Goal: Information Seeking & Learning: Learn about a topic

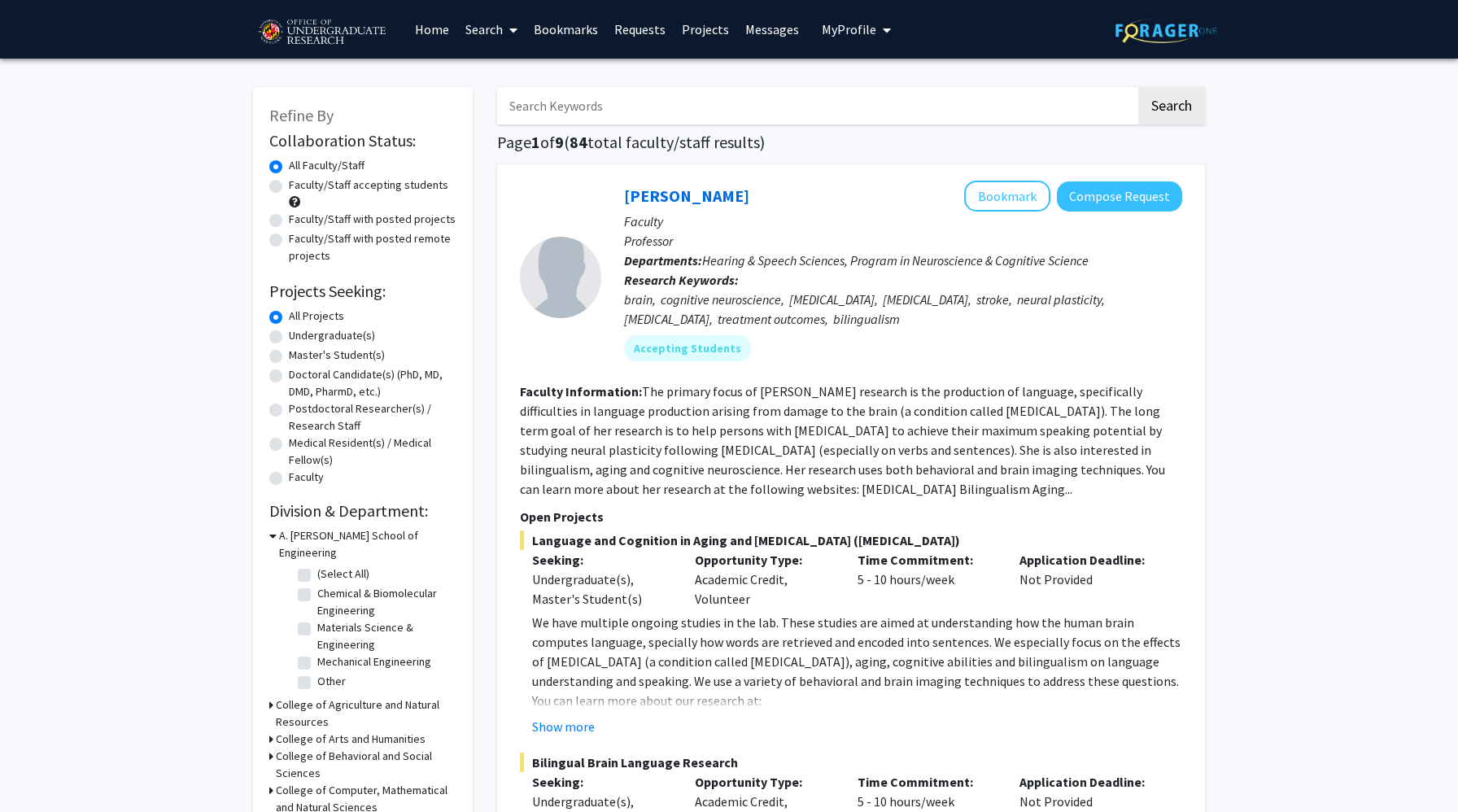
click at [580, 119] on input "Search Keywords" at bounding box center [817, 105] width 639 height 38
type input "paid"
click at [1138, 87] on button "Search" at bounding box center [1171, 105] width 67 height 38
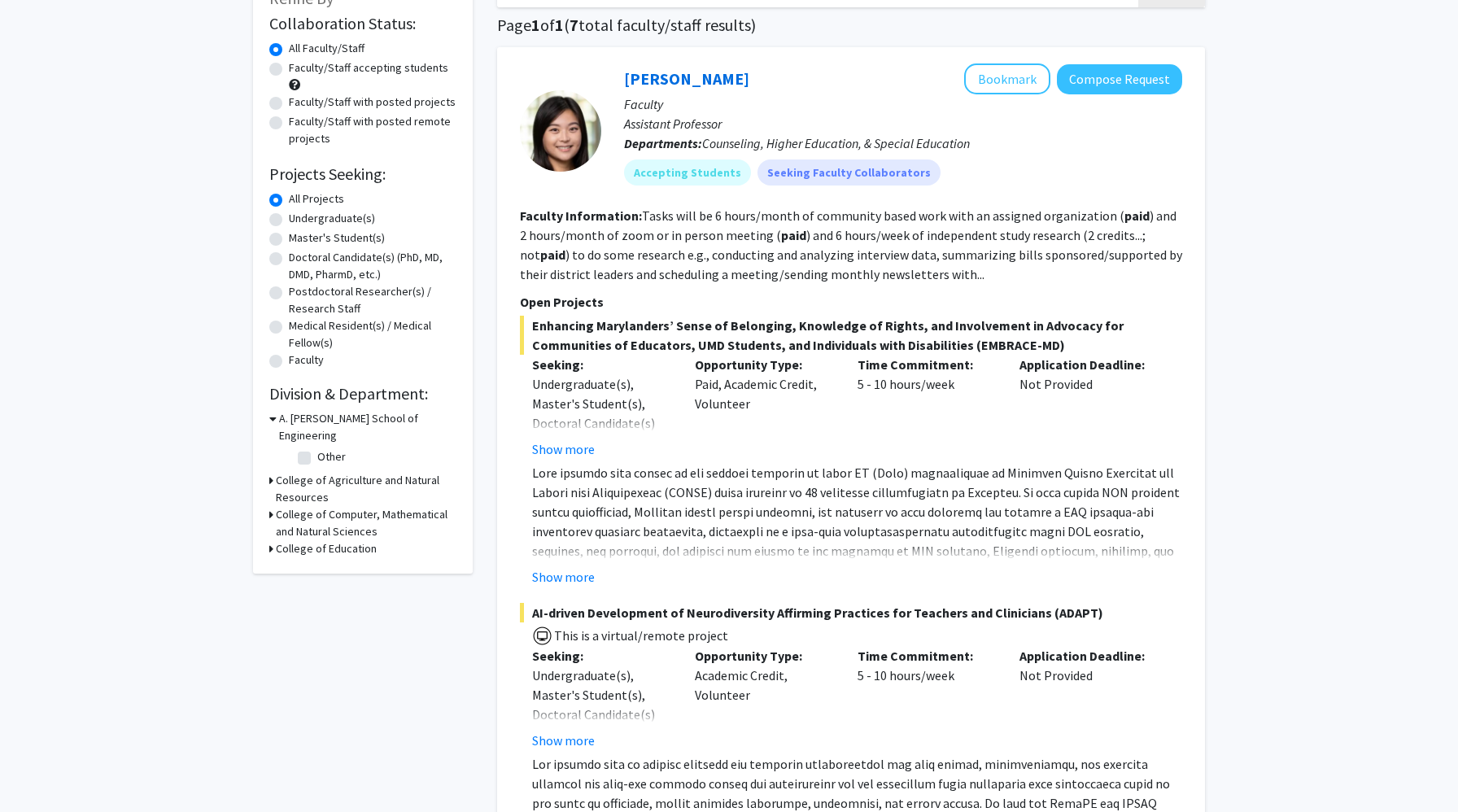
scroll to position [141, 0]
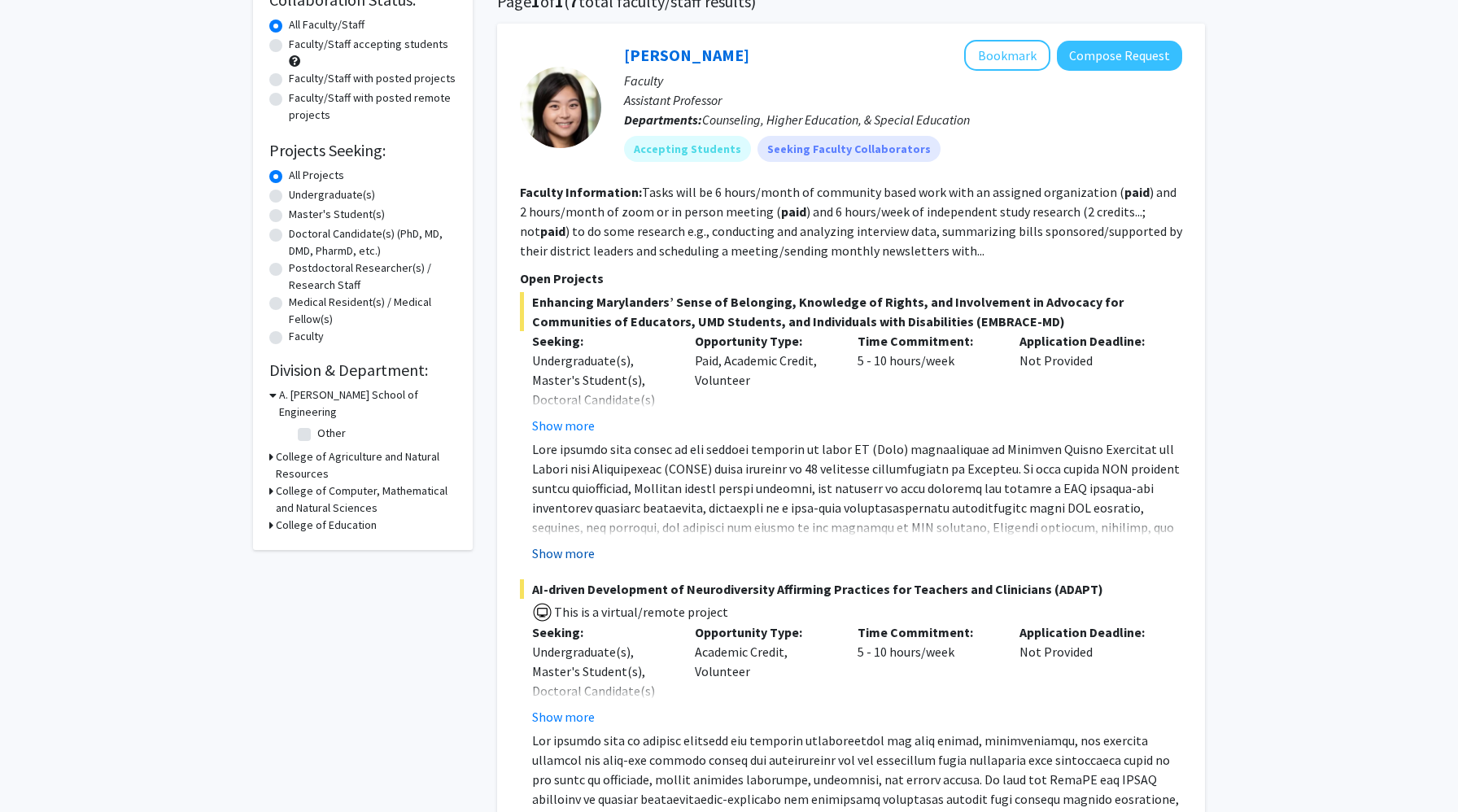
click at [587, 553] on button "Show more" at bounding box center [563, 553] width 62 height 19
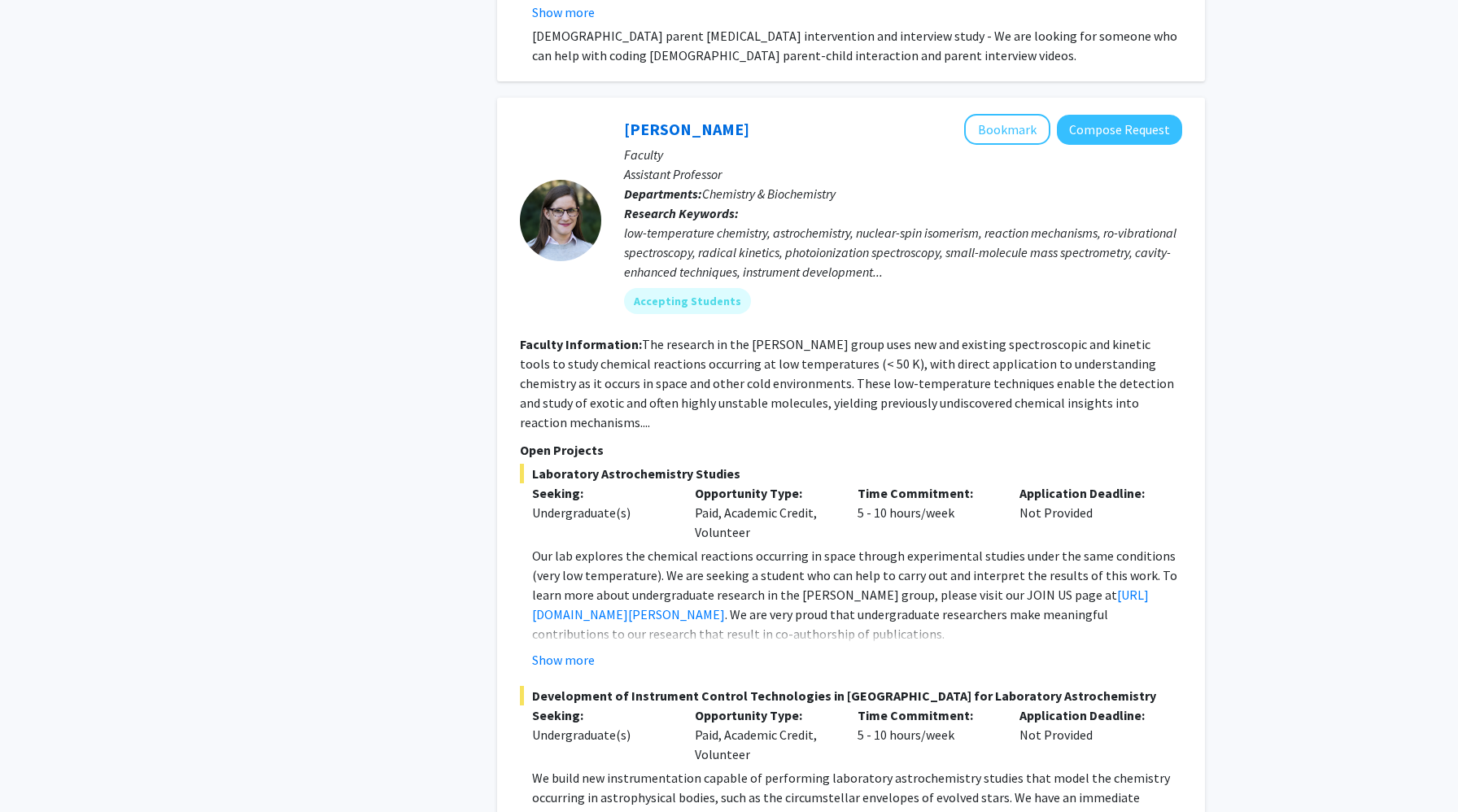
scroll to position [1333, 0]
click at [568, 648] on button "Show more" at bounding box center [563, 657] width 62 height 19
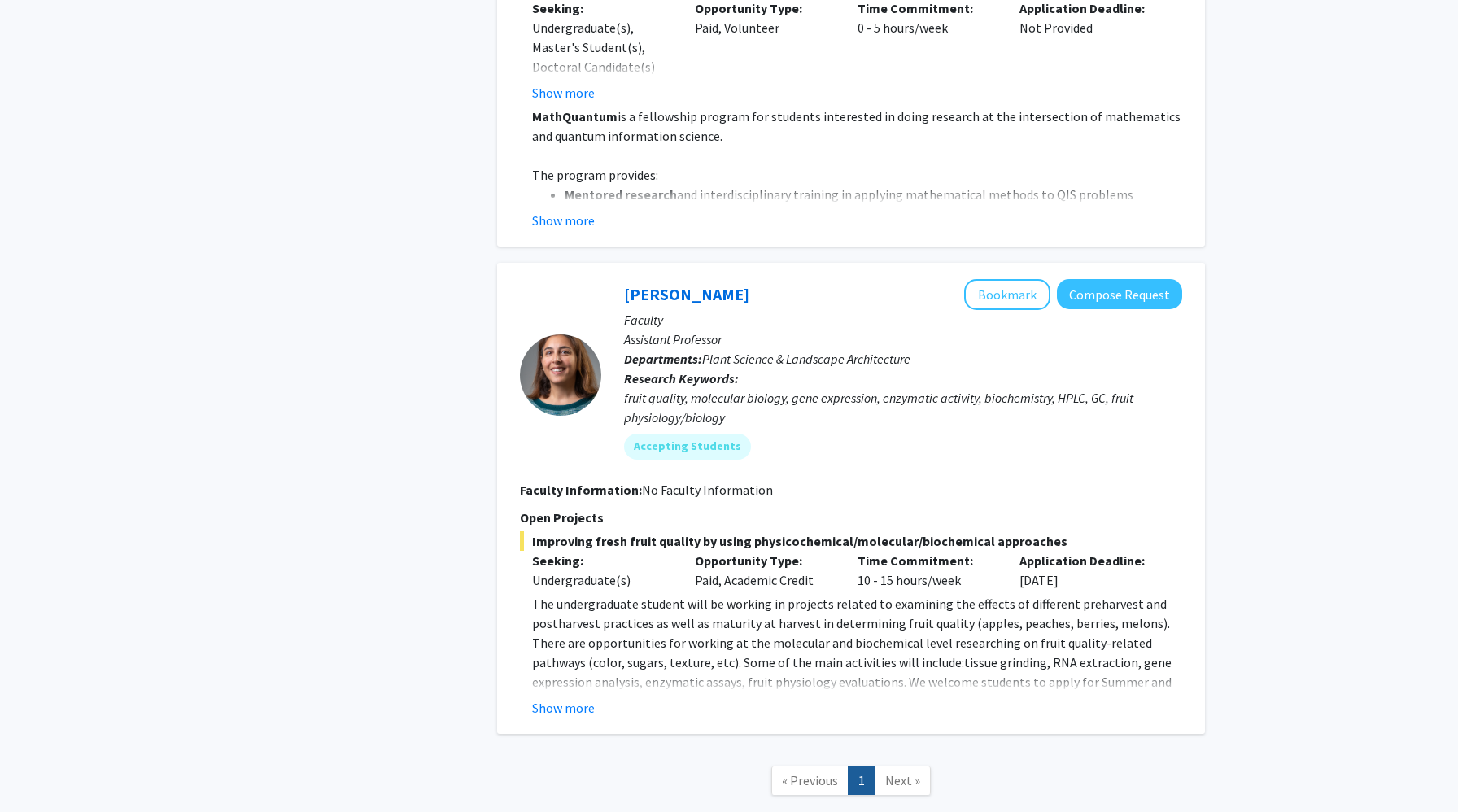
scroll to position [4617, 0]
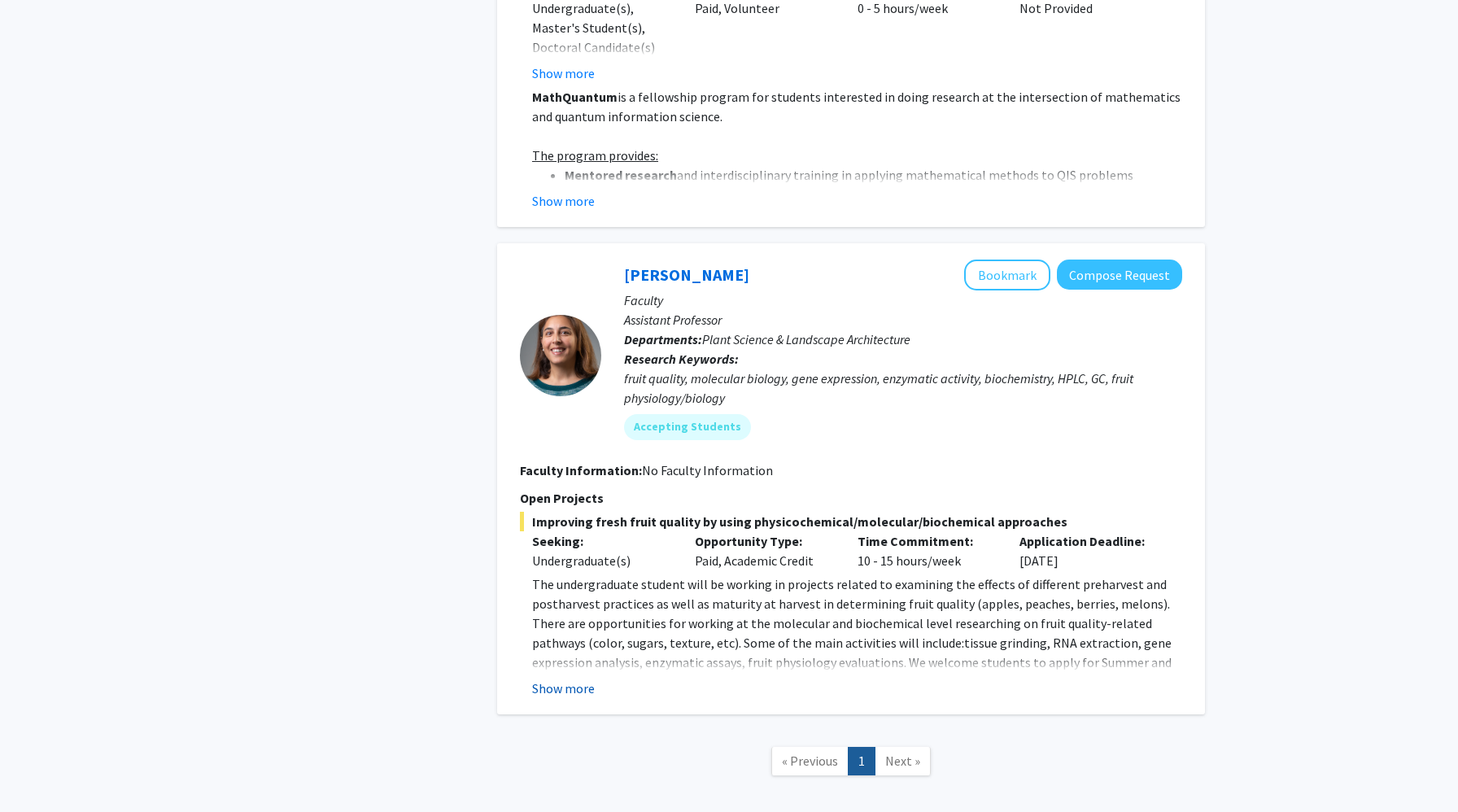
click at [568, 689] on button "Show more" at bounding box center [563, 687] width 62 height 19
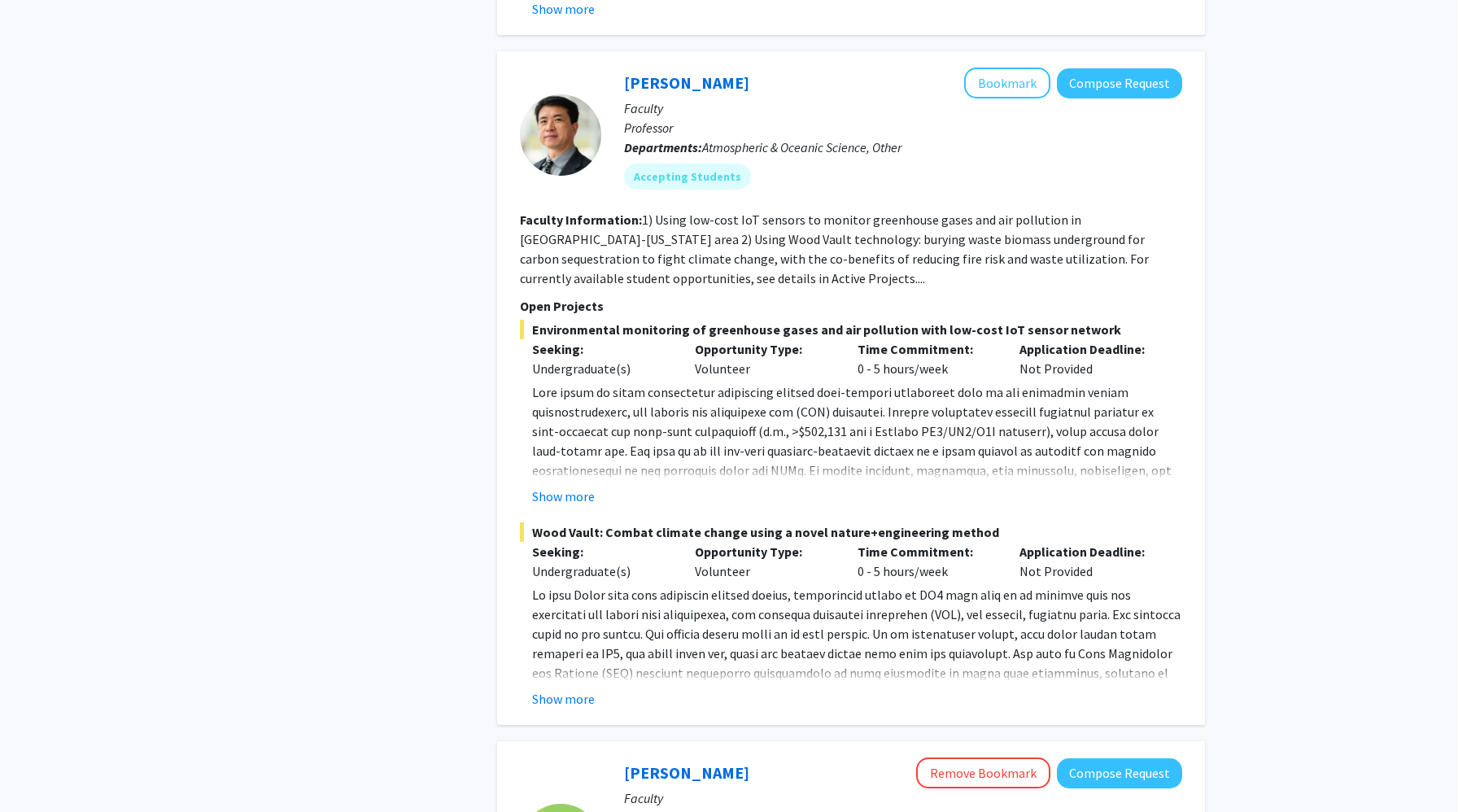
scroll to position [3055, 0]
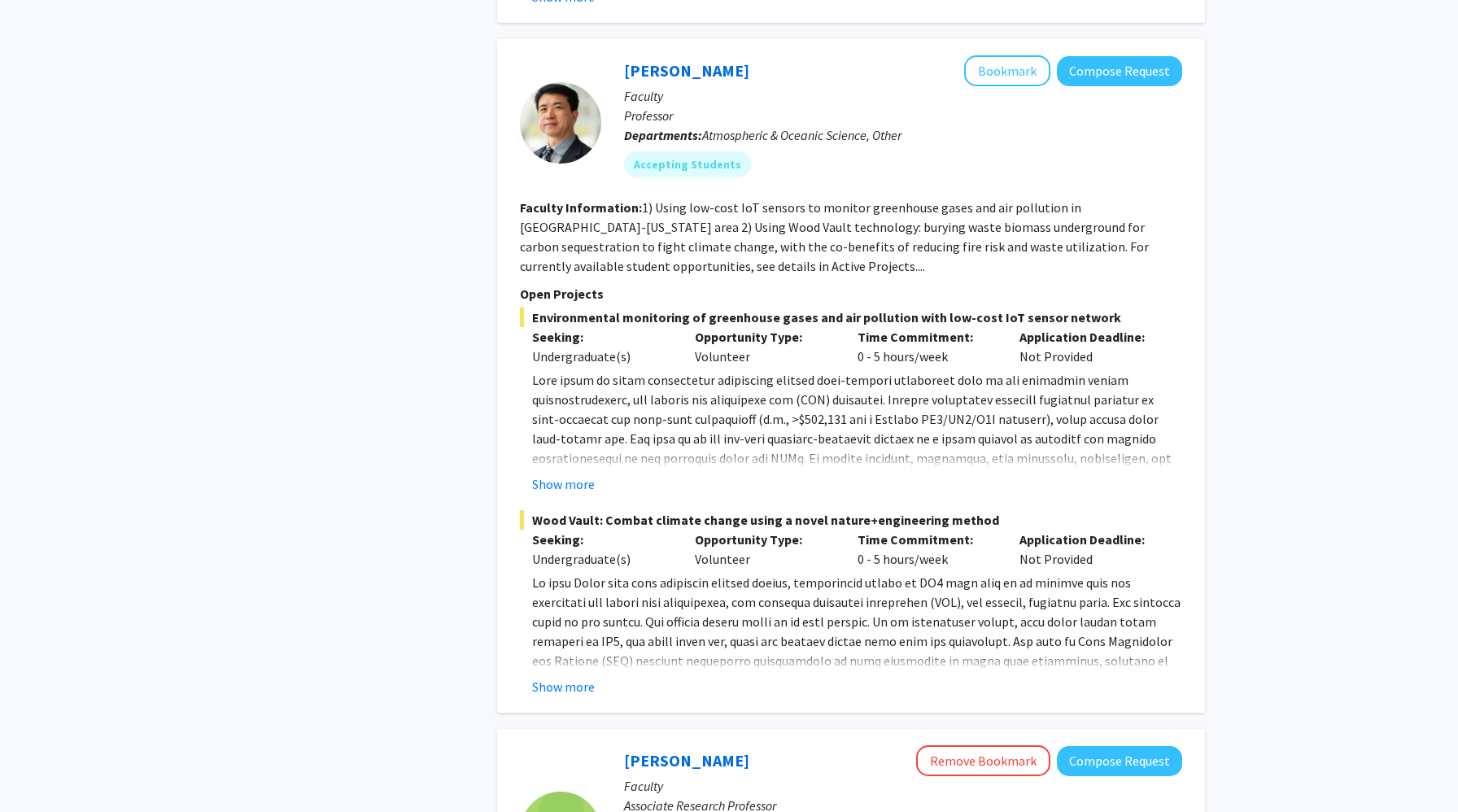
click at [588, 689] on button "Show more" at bounding box center [563, 686] width 62 height 19
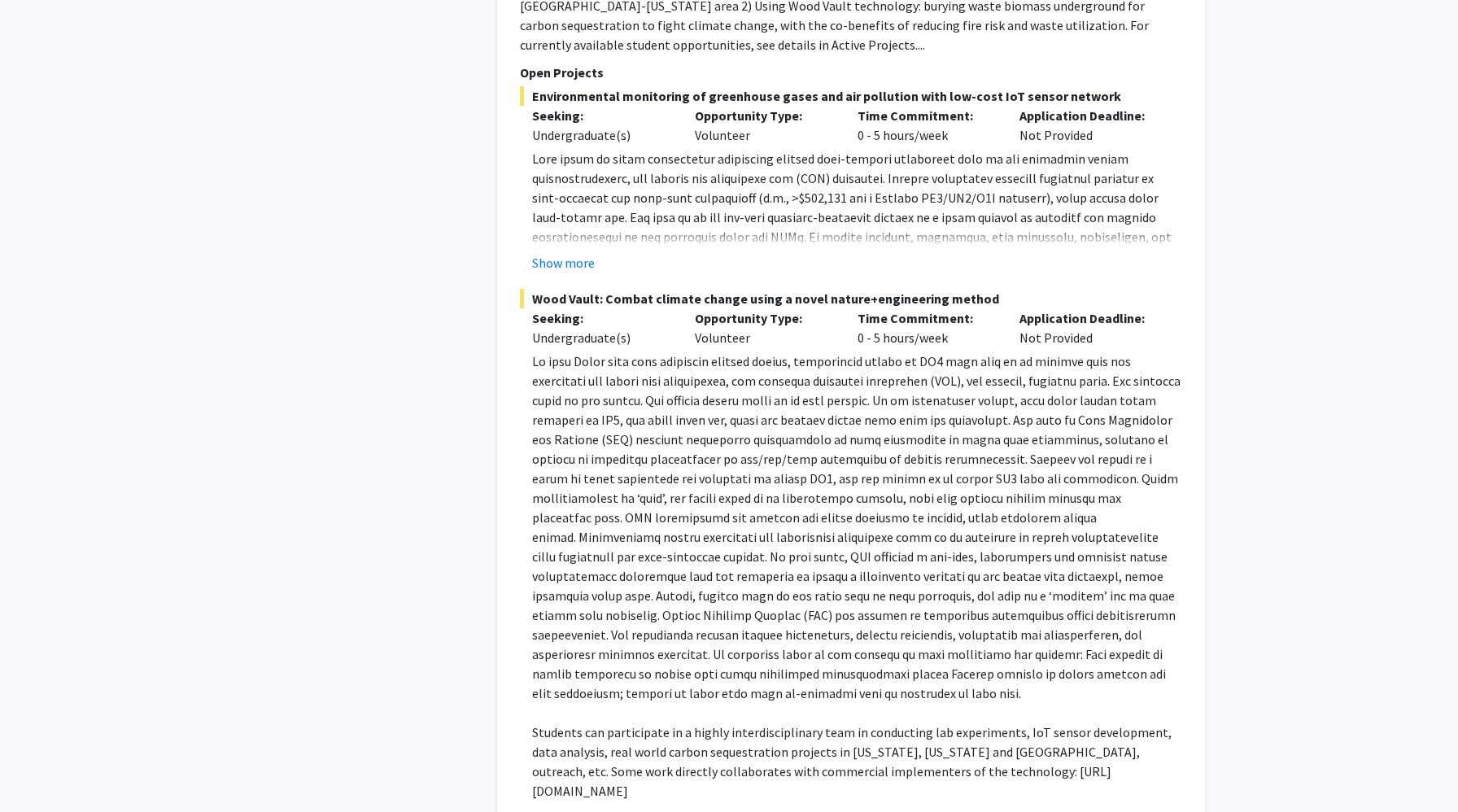
scroll to position [3310, 0]
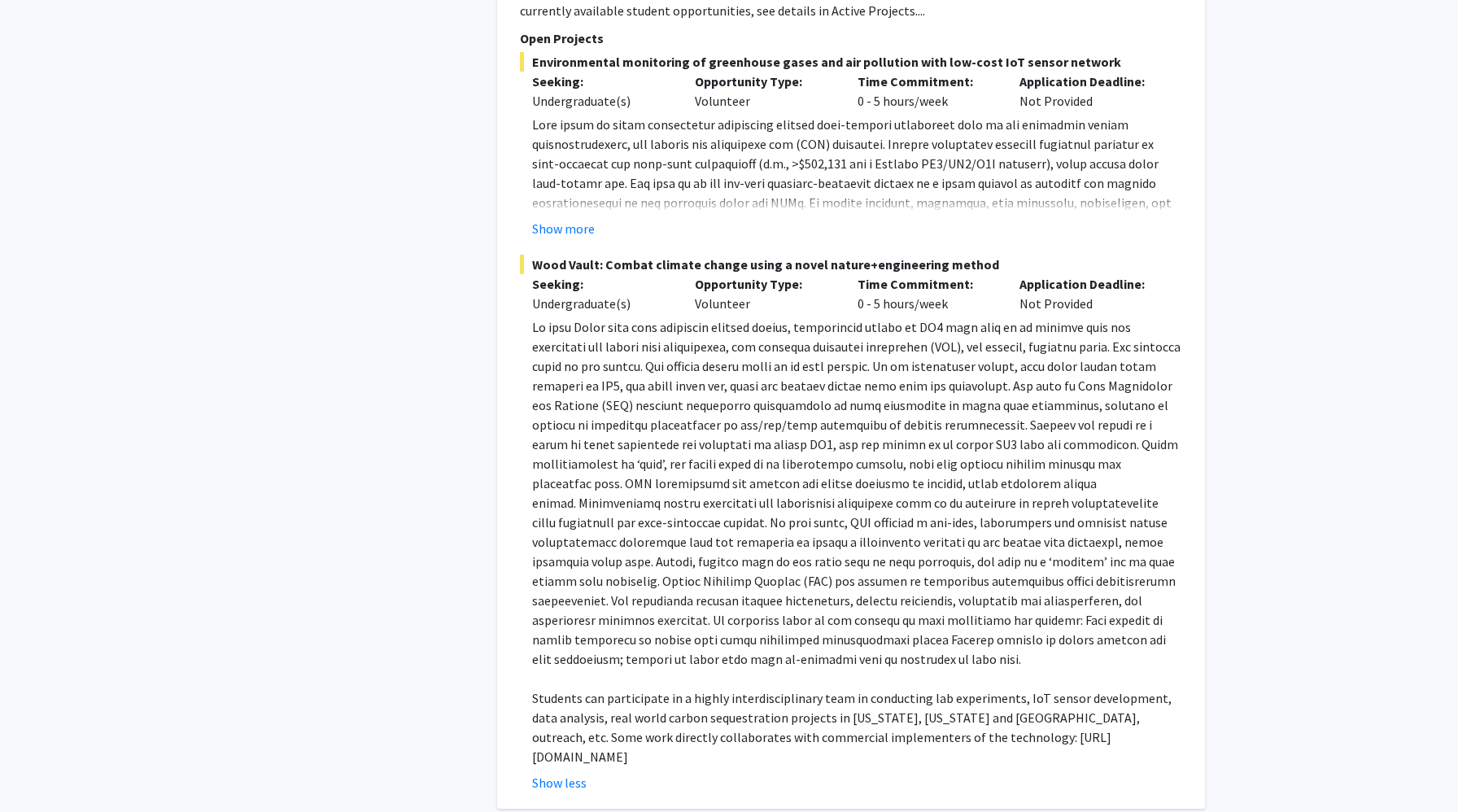
click at [795, 505] on p at bounding box center [857, 493] width 650 height 352
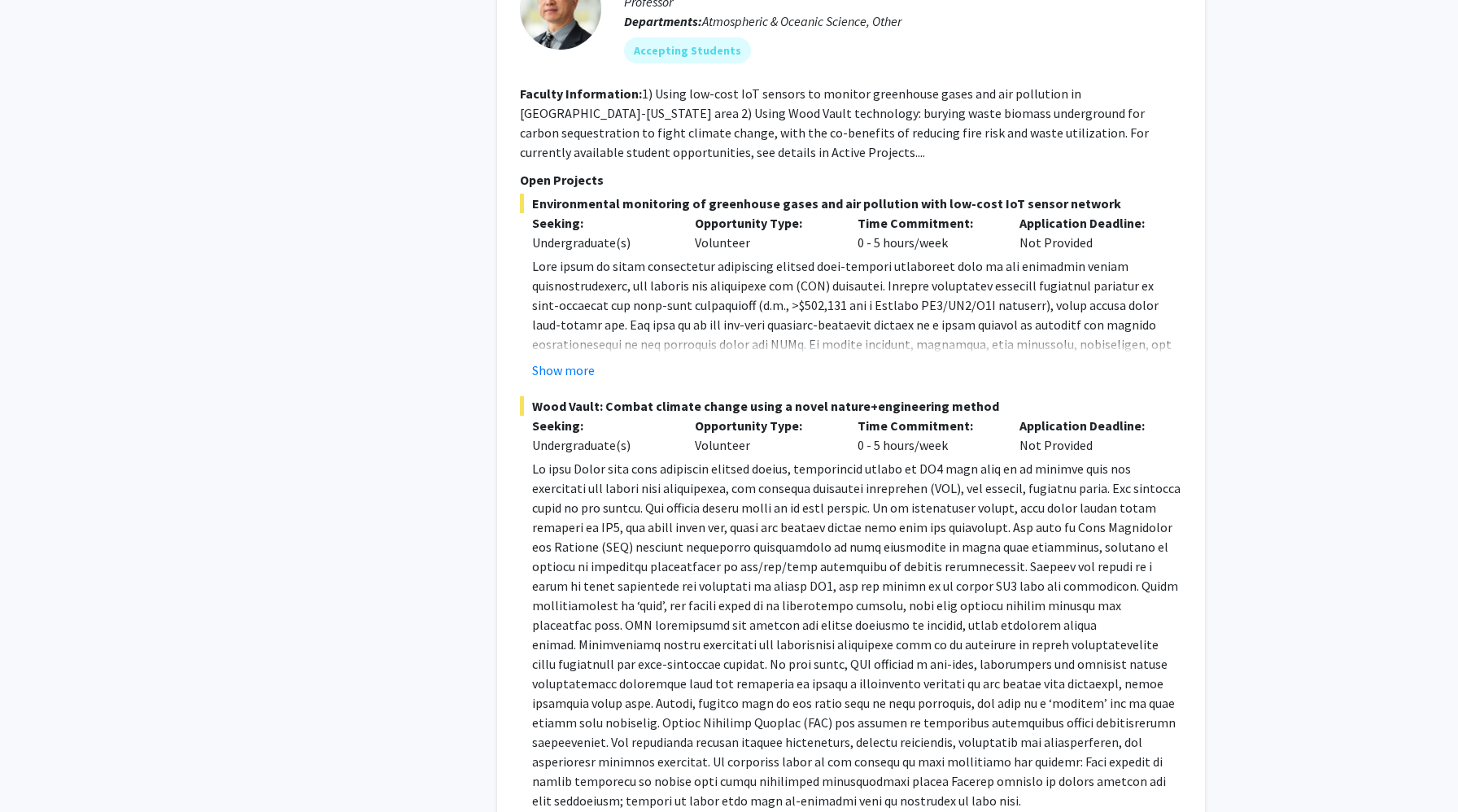
scroll to position [3116, 0]
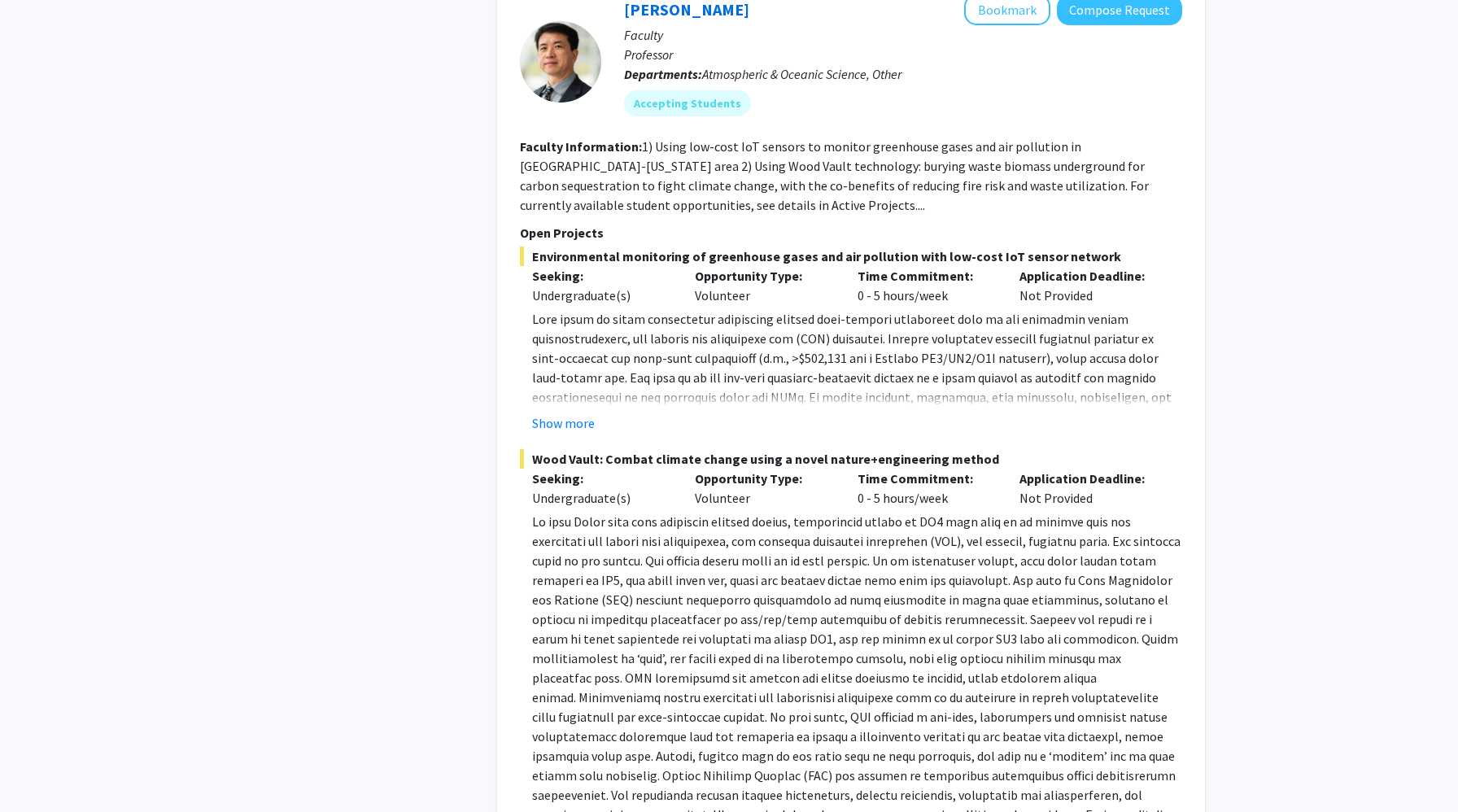
click at [568, 406] on p at bounding box center [857, 446] width 650 height 274
click at [584, 420] on button "Show more" at bounding box center [563, 422] width 62 height 19
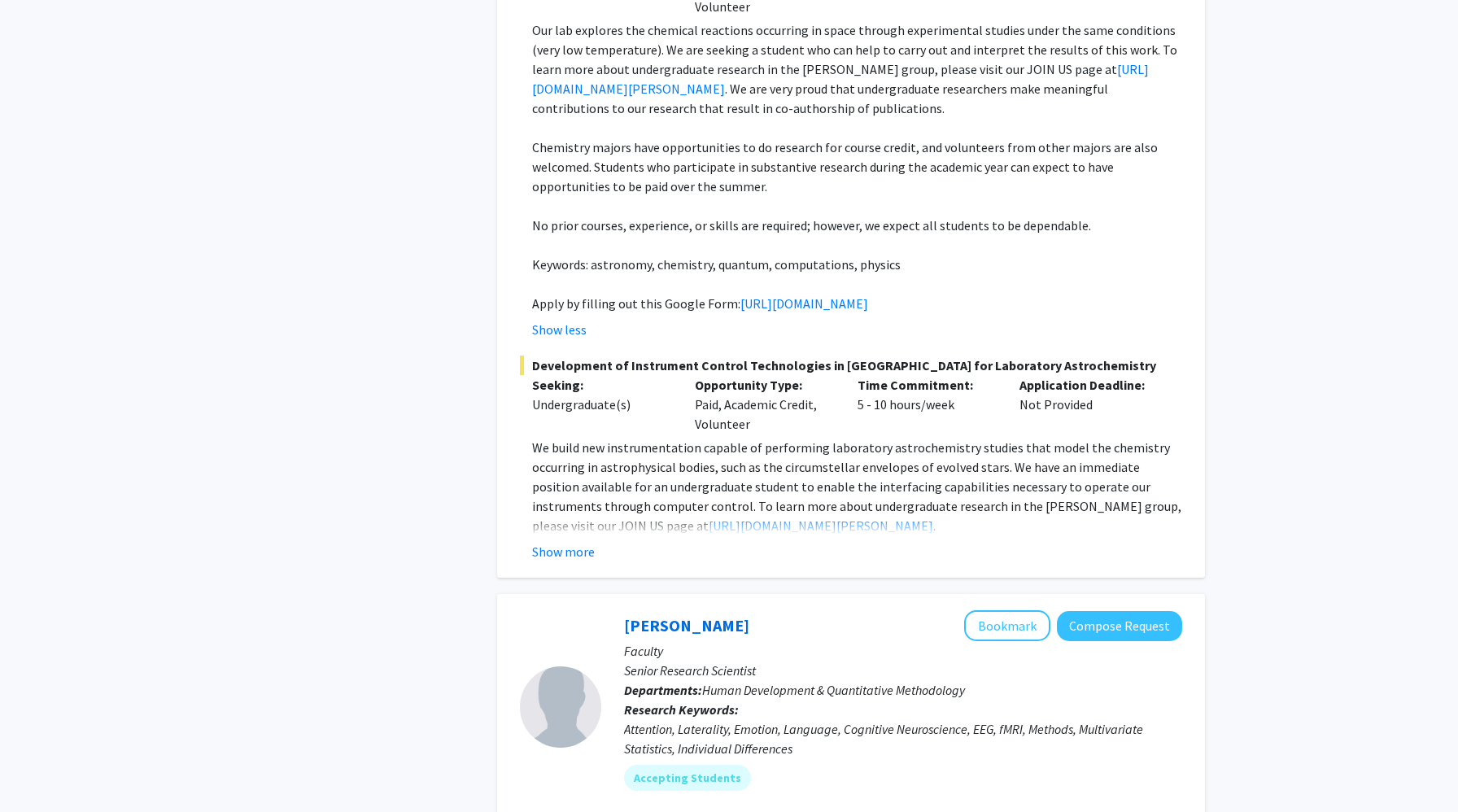
scroll to position [1854, 0]
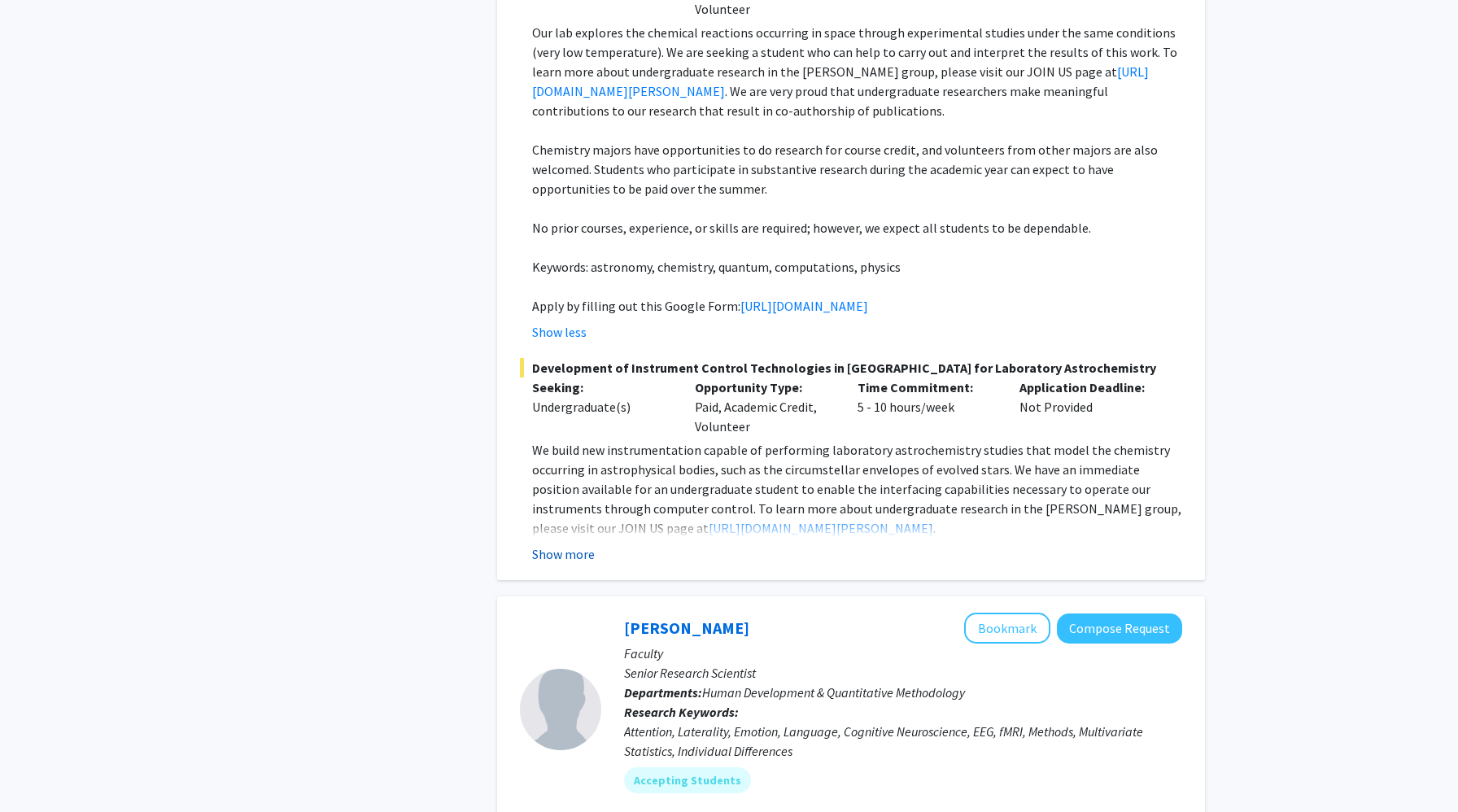
click at [562, 564] on button "Show more" at bounding box center [563, 554] width 62 height 19
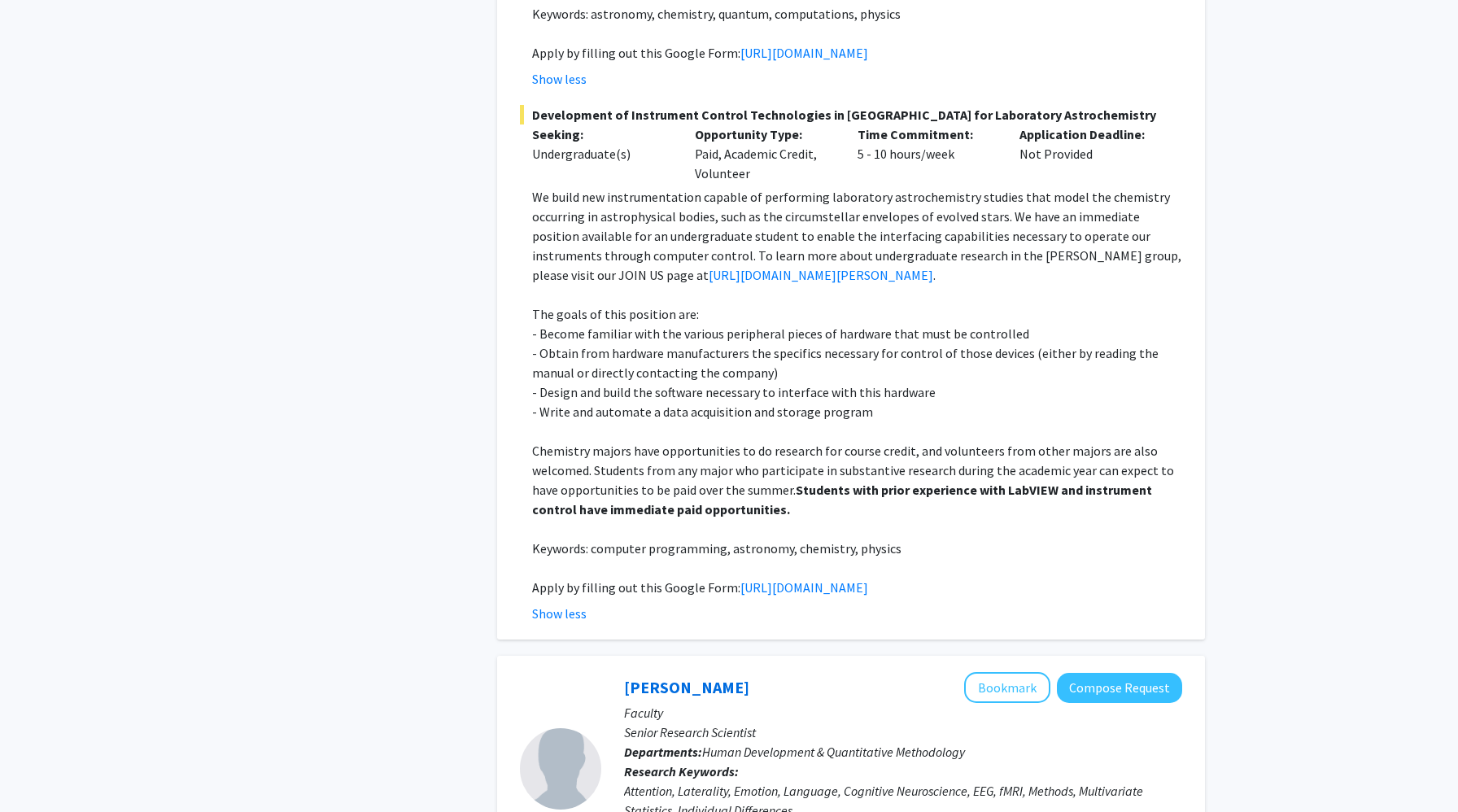
scroll to position [2108, 0]
